Goal: Information Seeking & Learning: Check status

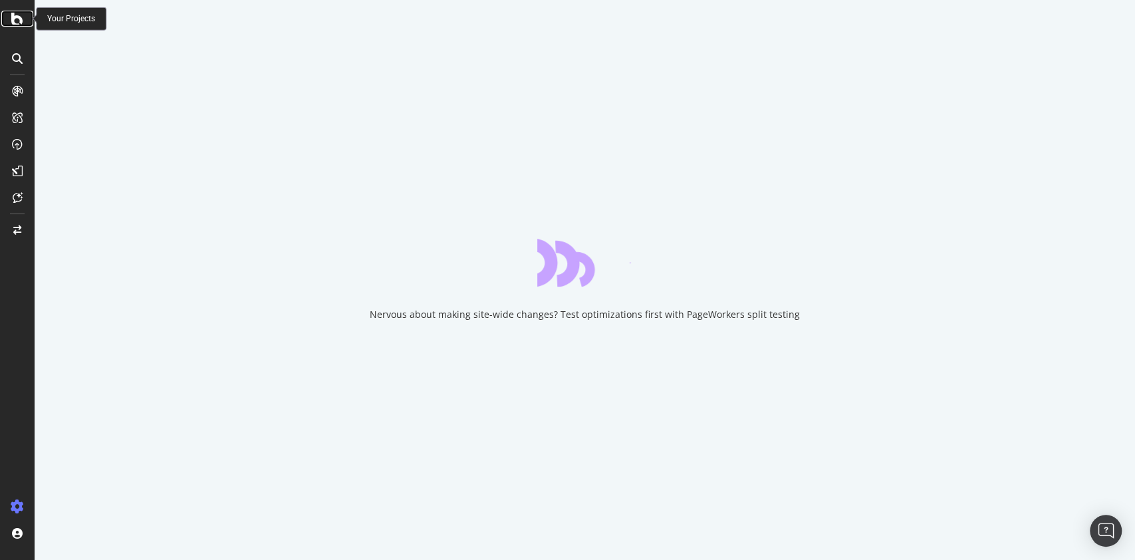
click at [11, 26] on icon at bounding box center [17, 19] width 12 height 16
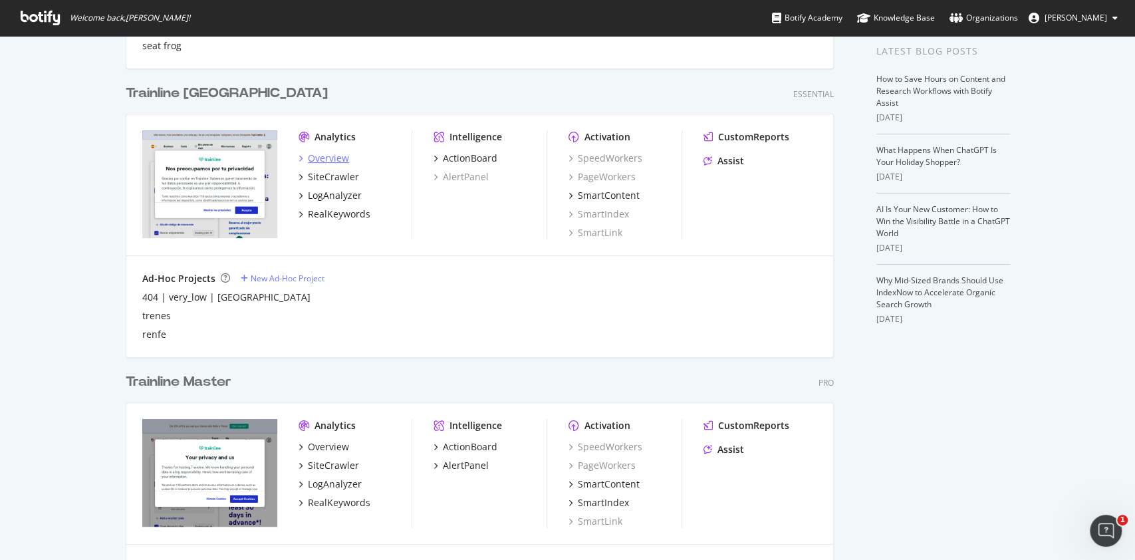
scroll to position [1132, 705]
click at [235, 154] on img "grid" at bounding box center [209, 184] width 135 height 108
click at [310, 154] on div "Overview" at bounding box center [328, 158] width 41 height 13
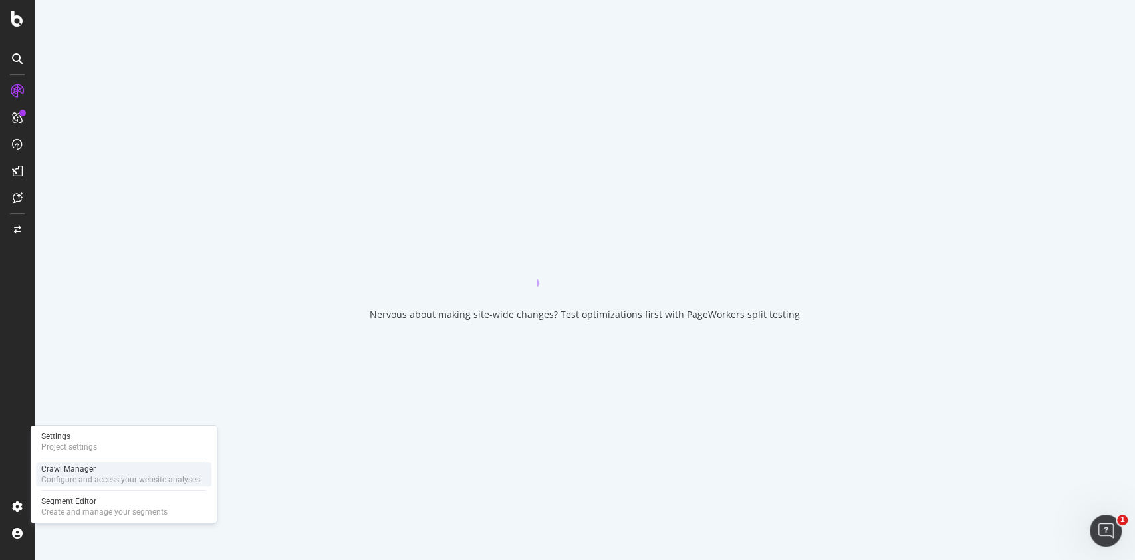
click at [91, 465] on div "Crawl Manager" at bounding box center [120, 468] width 159 height 11
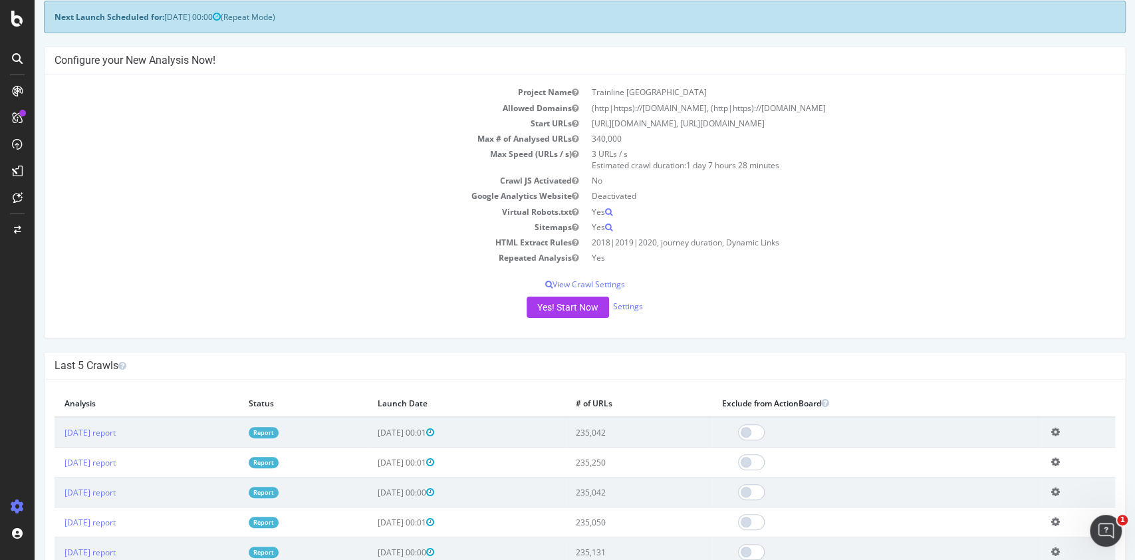
scroll to position [69, 0]
drag, startPoint x: 617, startPoint y: 466, endPoint x: 795, endPoint y: 468, distance: 178.2
click at [795, 468] on tr "[DATE] report Report [DATE] 00:01 235,250 Add name Delete analysis" at bounding box center [585, 461] width 1061 height 30
